Goal: Transaction & Acquisition: Purchase product/service

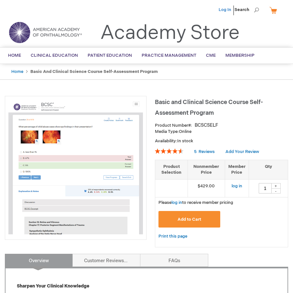
click at [231, 9] on link "Log In" at bounding box center [225, 9] width 13 height 5
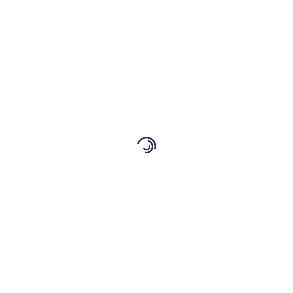
type input "1"
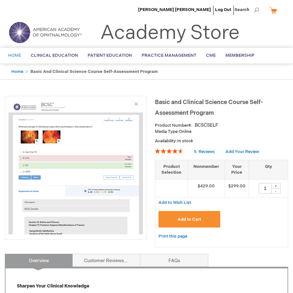
click at [20, 55] on span "Home" at bounding box center [14, 55] width 13 height 5
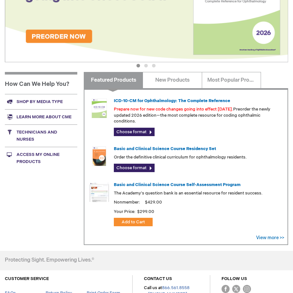
scroll to position [13, 0]
